Goal: Navigation & Orientation: Find specific page/section

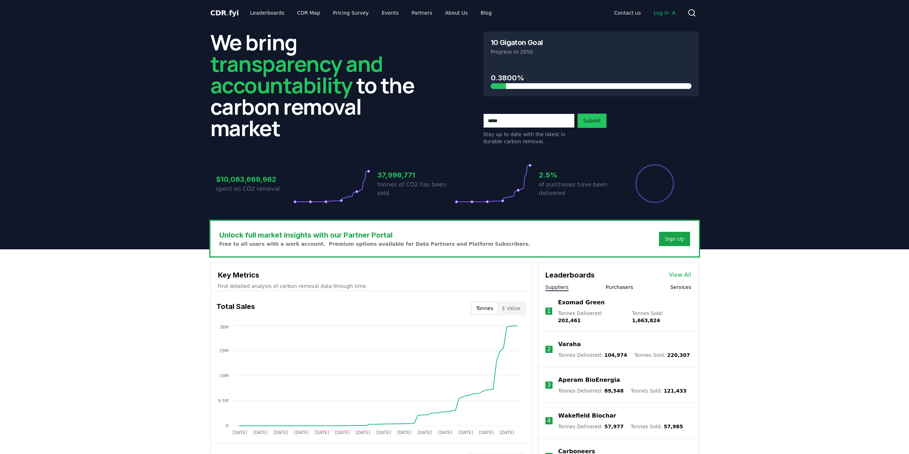
click at [558, 286] on button "Suppliers" at bounding box center [556, 287] width 23 height 7
click at [675, 274] on link "View All" at bounding box center [680, 275] width 22 height 9
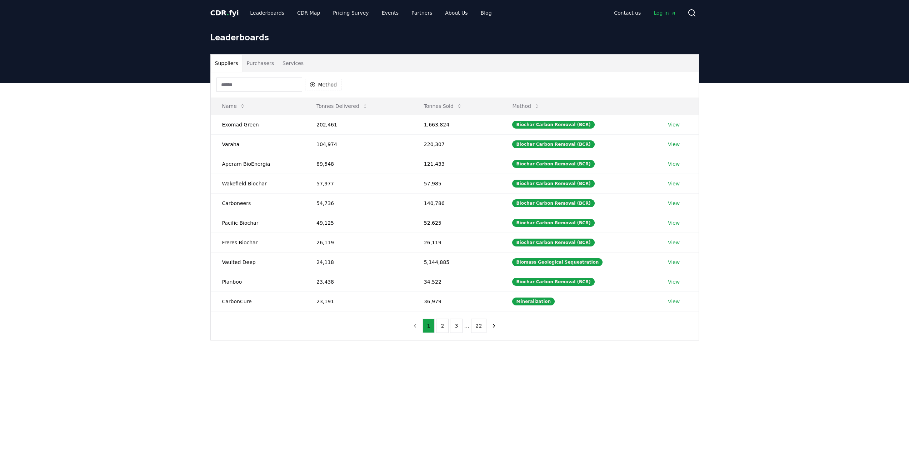
click at [237, 83] on input at bounding box center [259, 84] width 86 height 14
click at [455, 329] on button "3" at bounding box center [456, 326] width 12 height 14
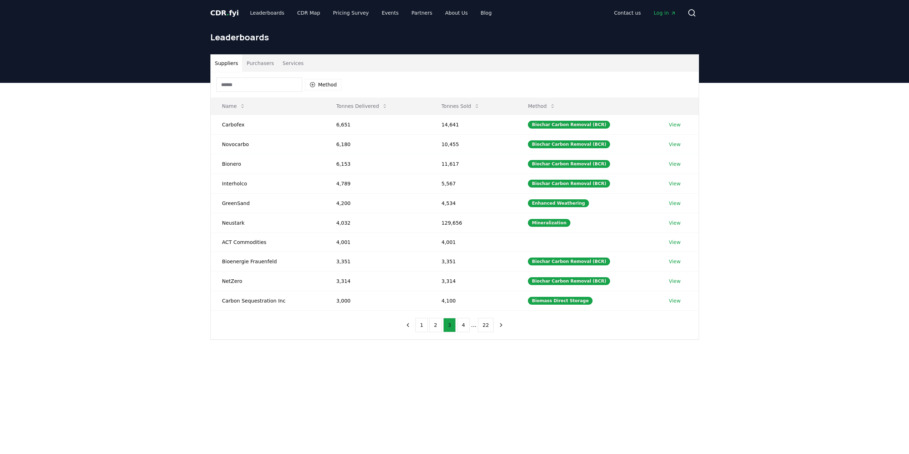
click at [444, 327] on button "3" at bounding box center [449, 325] width 12 height 14
click at [440, 327] on button "2" at bounding box center [435, 325] width 12 height 14
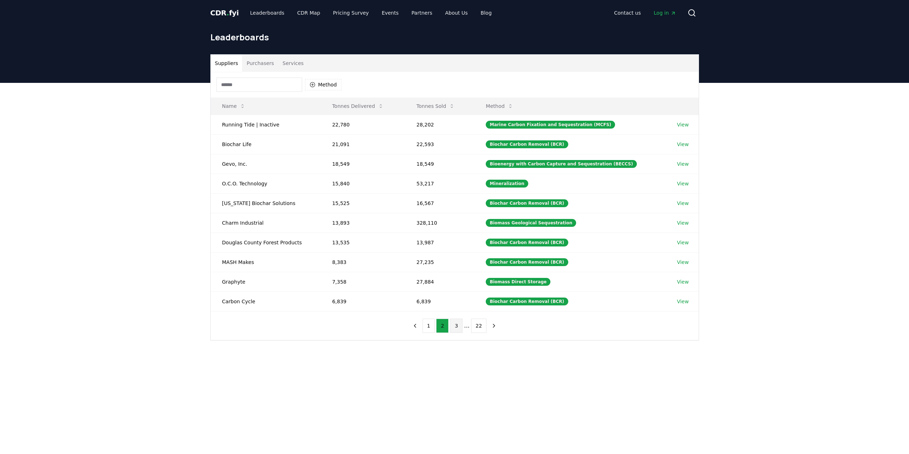
click at [457, 328] on button "3" at bounding box center [456, 326] width 12 height 14
